Goal: Information Seeking & Learning: Learn about a topic

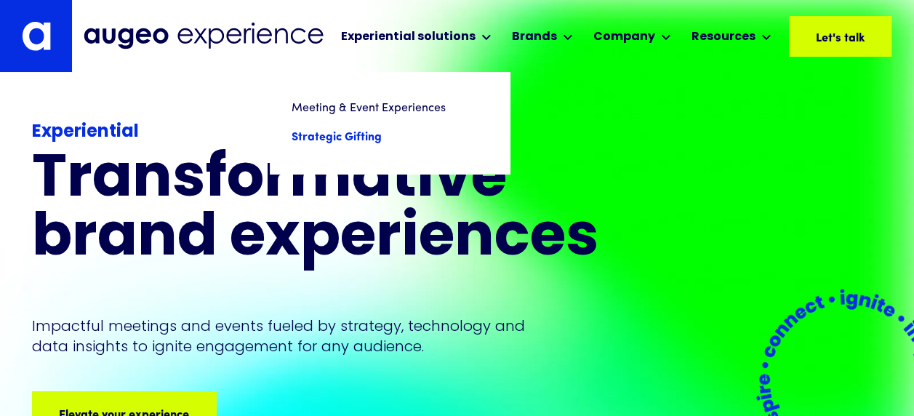
click at [344, 140] on link "Strategic Gifting" at bounding box center [390, 137] width 196 height 29
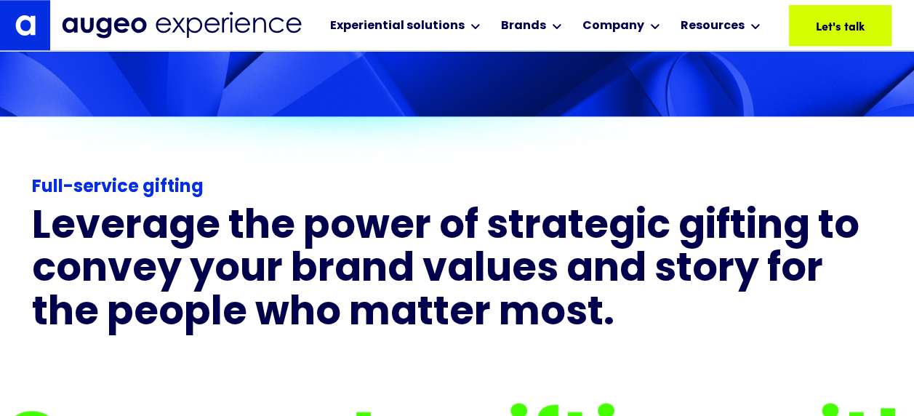
scroll to position [806, 0]
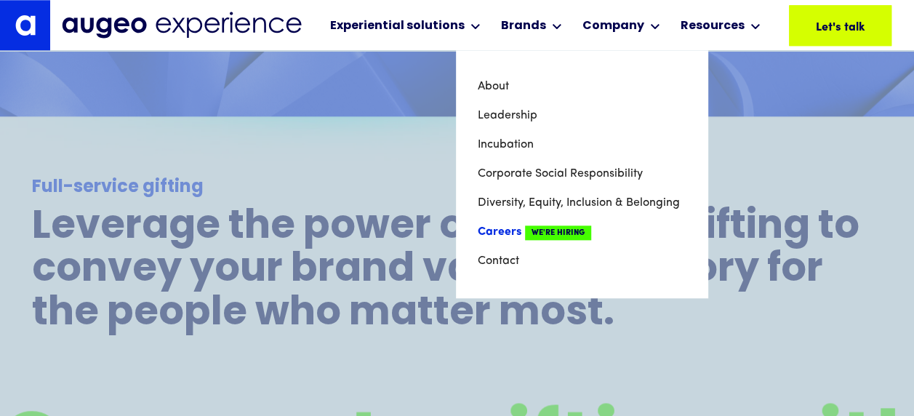
click at [522, 230] on link "Careers We're Hiring" at bounding box center [582, 231] width 208 height 29
